Goal: Task Accomplishment & Management: Manage account settings

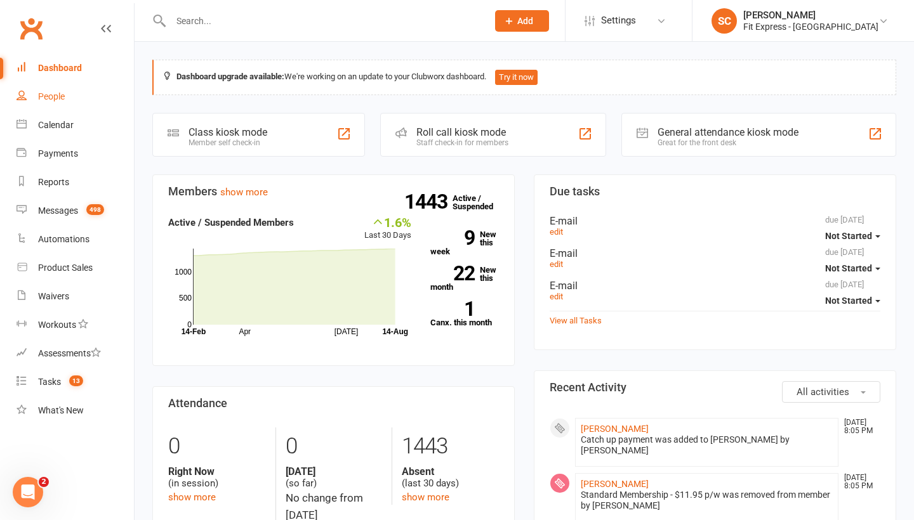
click at [51, 96] on div "People" at bounding box center [51, 96] width 27 height 10
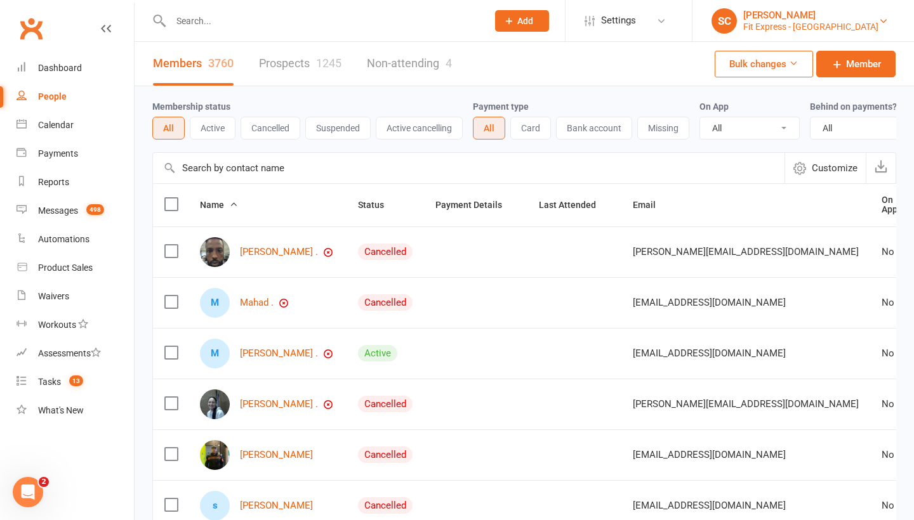
click at [805, 18] on div "[PERSON_NAME]" at bounding box center [810, 15] width 135 height 11
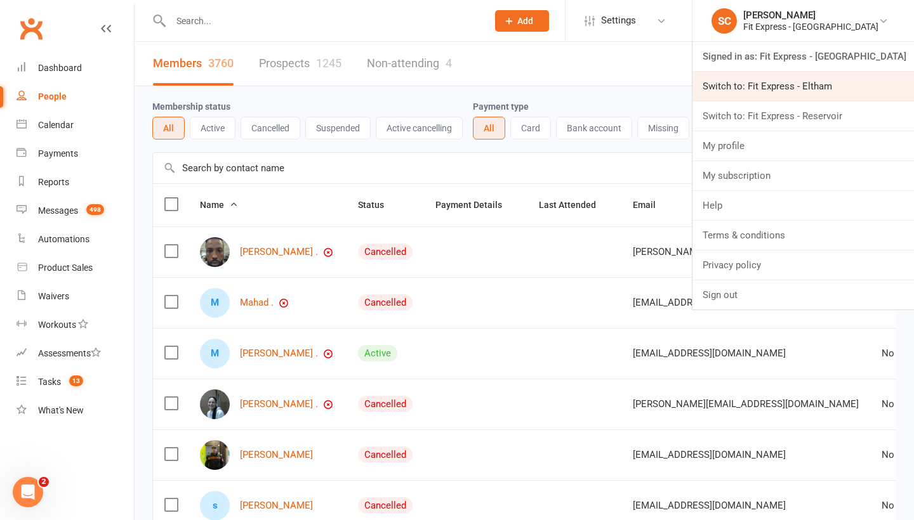
click at [806, 81] on link "Switch to: Fit Express - Eltham" at bounding box center [802, 86] width 221 height 29
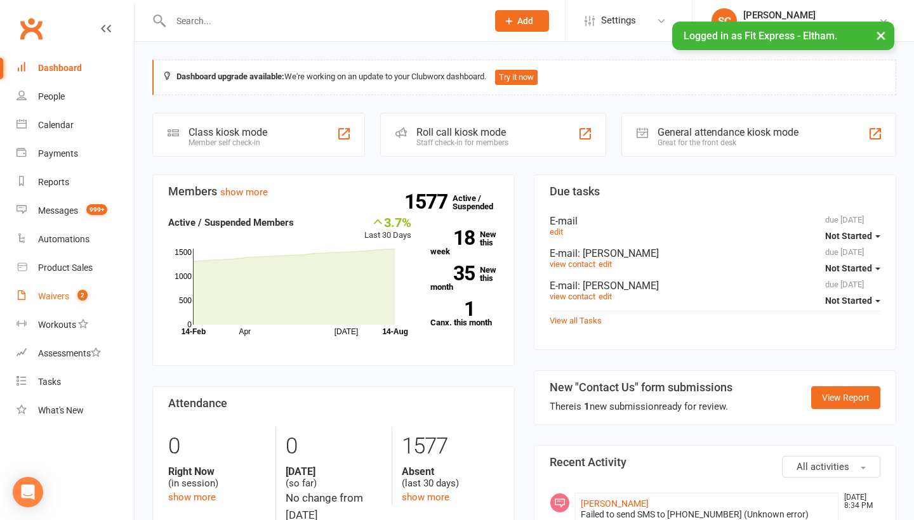
click at [51, 294] on div "Waivers" at bounding box center [53, 296] width 31 height 10
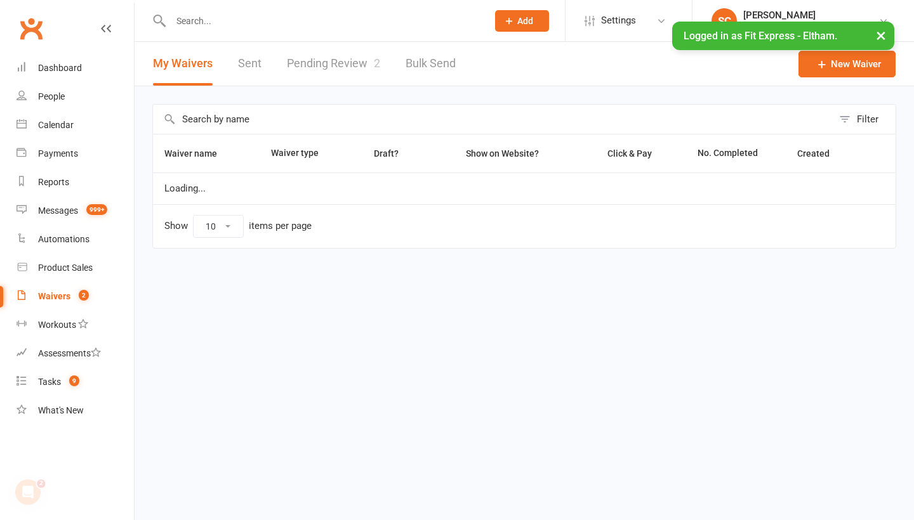
click at [339, 58] on link "Pending Review 2" at bounding box center [333, 64] width 93 height 44
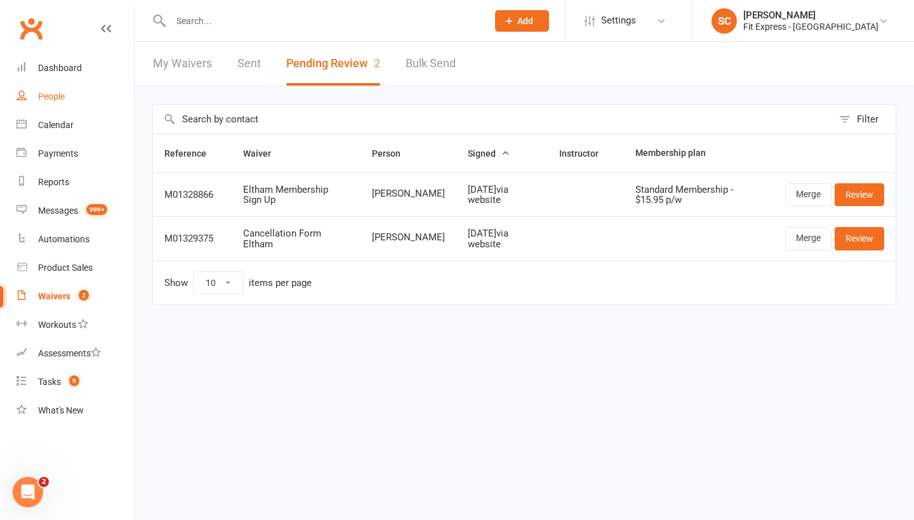
click at [58, 96] on div "People" at bounding box center [51, 96] width 27 height 10
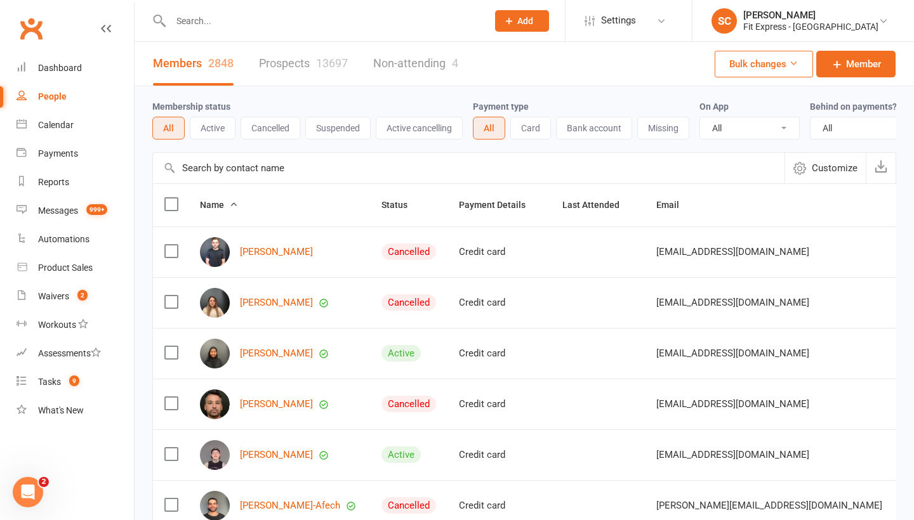
click at [205, 169] on input "text" at bounding box center [468, 168] width 631 height 30
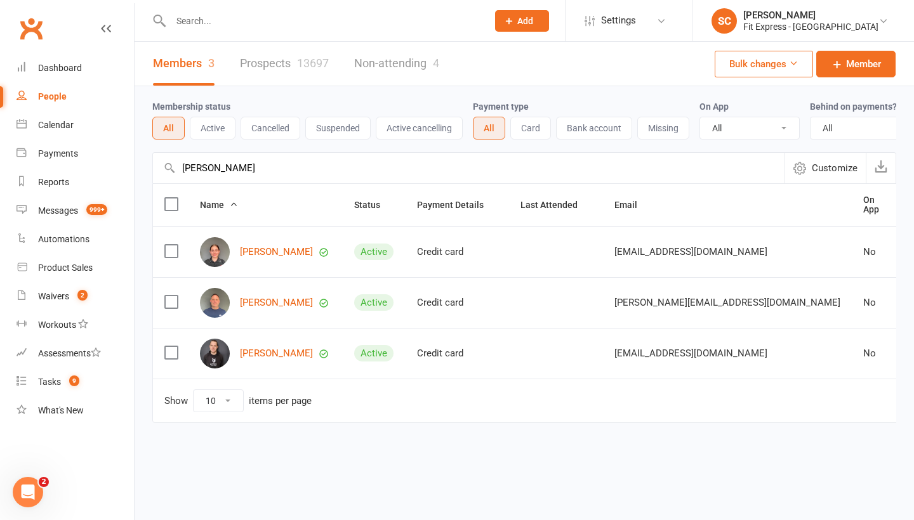
type input "Gaffney"
drag, startPoint x: 205, startPoint y: 169, endPoint x: 253, endPoint y: 300, distance: 139.9
click at [253, 300] on link "Damien GAFFNEY" at bounding box center [276, 303] width 73 height 11
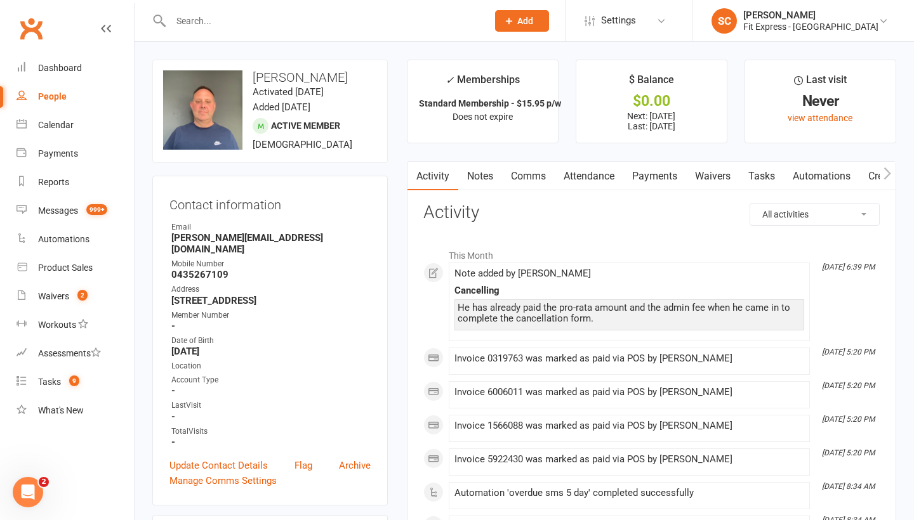
click at [726, 183] on link "Waivers" at bounding box center [712, 176] width 53 height 29
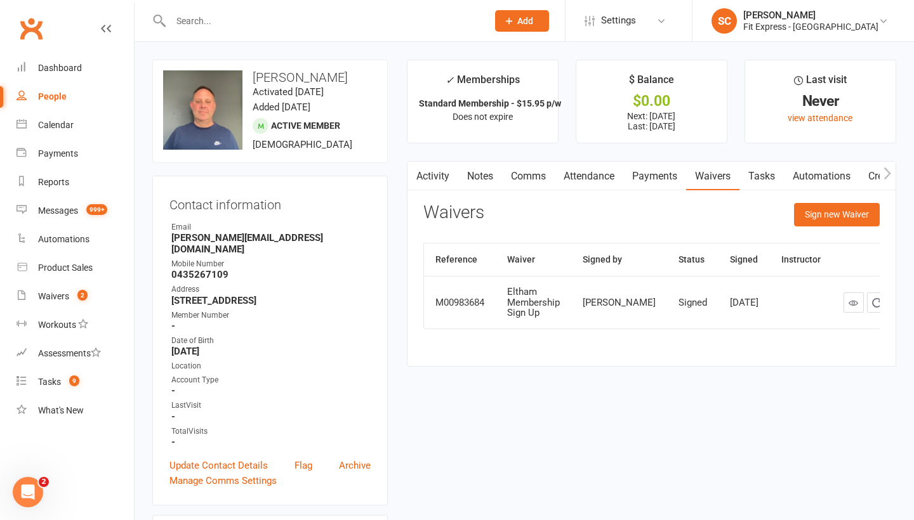
click at [671, 175] on link "Payments" at bounding box center [654, 176] width 63 height 29
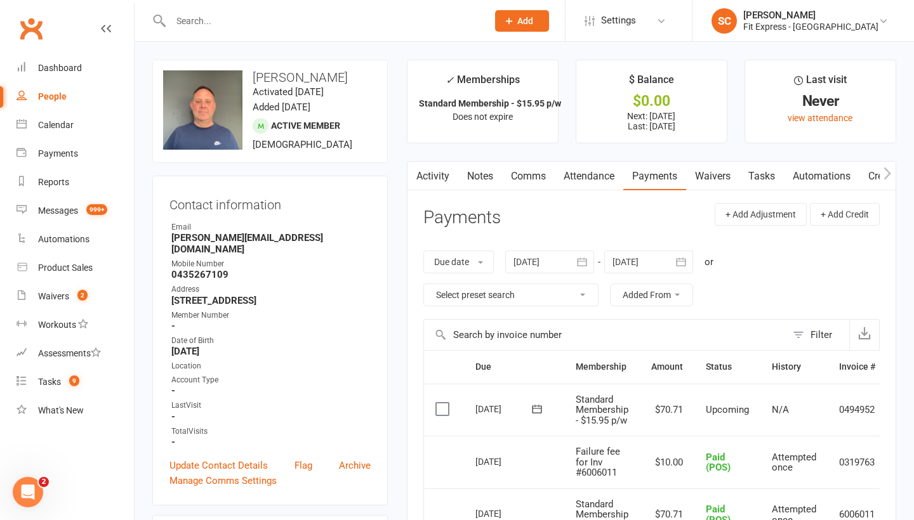
click at [436, 175] on link "Activity" at bounding box center [432, 176] width 51 height 29
